Goal: Task Accomplishment & Management: Find specific page/section

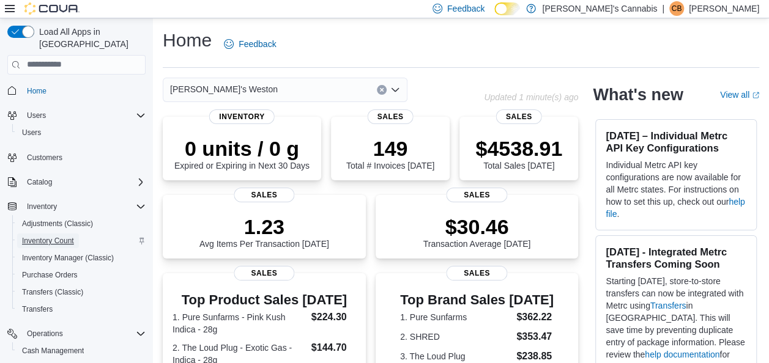
click at [56, 236] on span "Inventory Count" at bounding box center [48, 241] width 52 height 10
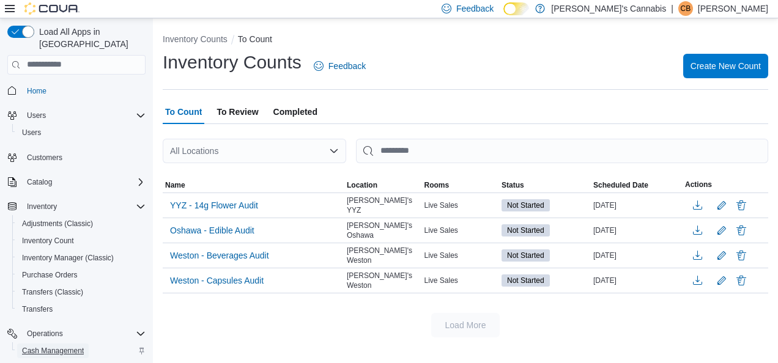
click at [53, 346] on span "Cash Management" at bounding box center [53, 351] width 62 height 10
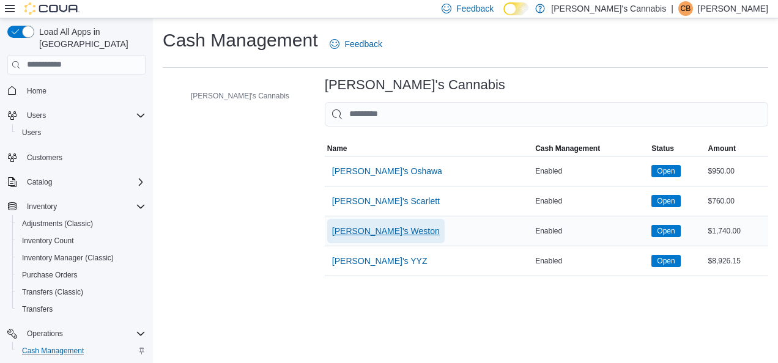
click at [332, 235] on span "[PERSON_NAME]'s Weston" at bounding box center [386, 231] width 108 height 12
